Goal: Task Accomplishment & Management: Complete application form

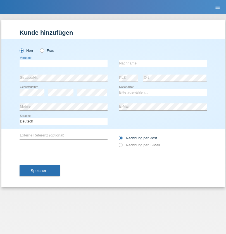
click at [64, 63] on input "text" at bounding box center [64, 63] width 88 height 7
type input "Rolf"
click at [163, 63] on input "text" at bounding box center [163, 63] width 88 height 7
type input "Schuster"
select select "CH"
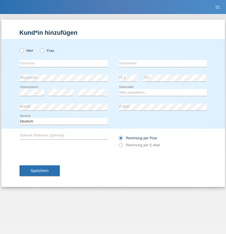
radio input "true"
click at [64, 63] on input "text" at bounding box center [64, 63] width 88 height 7
type input "[PERSON_NAME]"
click at [163, 63] on input "text" at bounding box center [163, 63] width 88 height 7
type input "Assuncao"
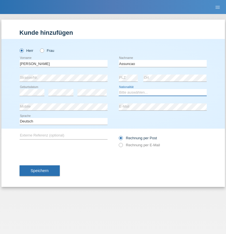
select select "BR"
select select "C"
select select "30"
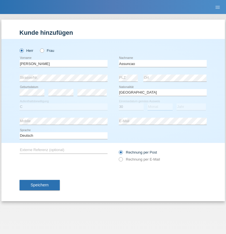
select select "09"
select select "1992"
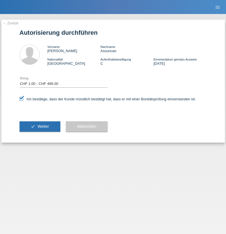
select select "1"
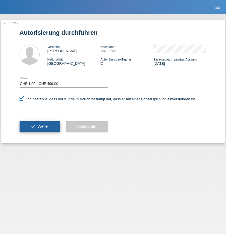
click at [40, 126] on span "Weiter" at bounding box center [43, 126] width 11 height 4
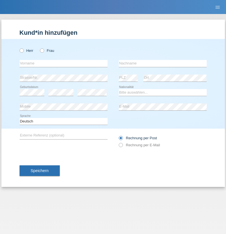
radio input "true"
click at [64, 63] on input "text" at bounding box center [64, 63] width 88 height 7
type input "[US_STATE]"
click at [163, 63] on input "text" at bounding box center [163, 63] width 88 height 7
type input "Móia"
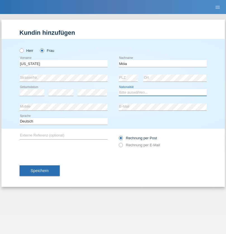
select select "PT"
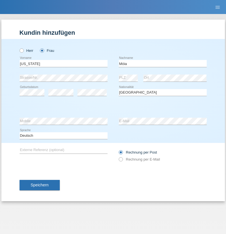
select select "C"
select select "21"
select select "07"
select select "2021"
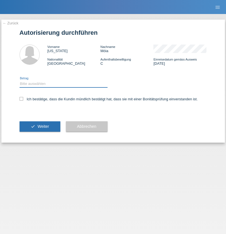
select select "1"
checkbox input "true"
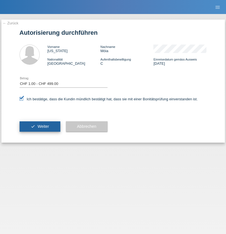
click at [40, 126] on span "Weiter" at bounding box center [43, 126] width 11 height 4
